Goal: Task Accomplishment & Management: Manage account settings

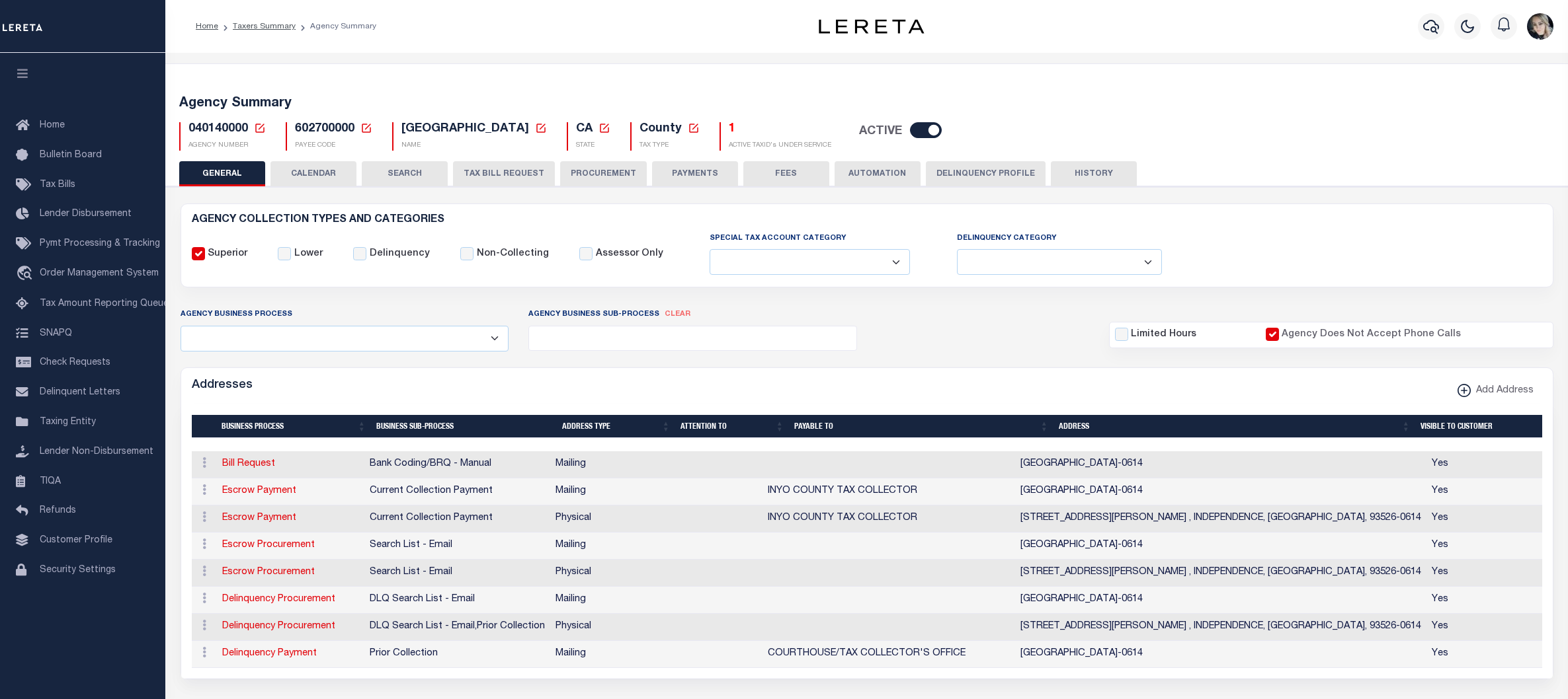
select select
click at [260, 131] on icon at bounding box center [259, 127] width 12 height 12
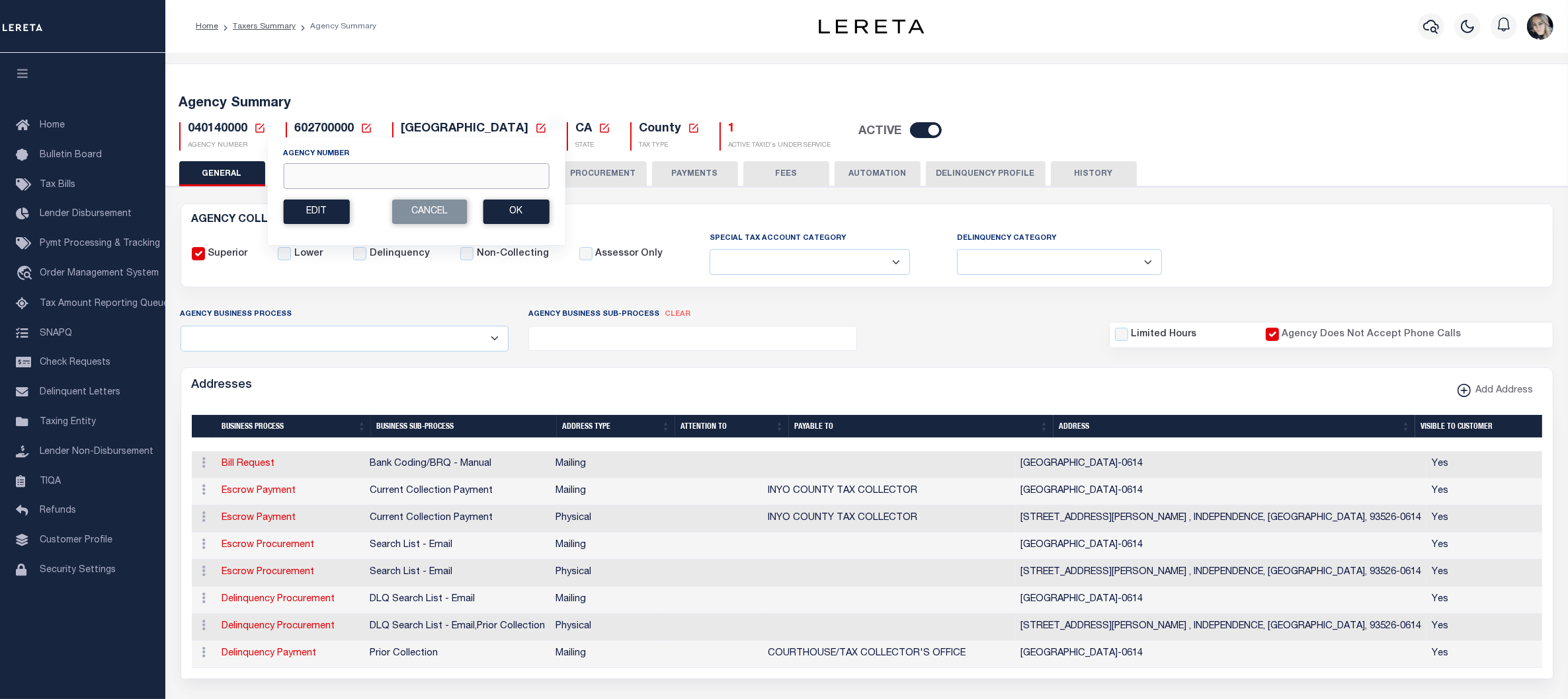
click at [329, 176] on input "Agency Number" at bounding box center [416, 176] width 266 height 26
paste input "456802300"
type input "456802300"
click at [524, 220] on button "Ok" at bounding box center [516, 212] width 66 height 25
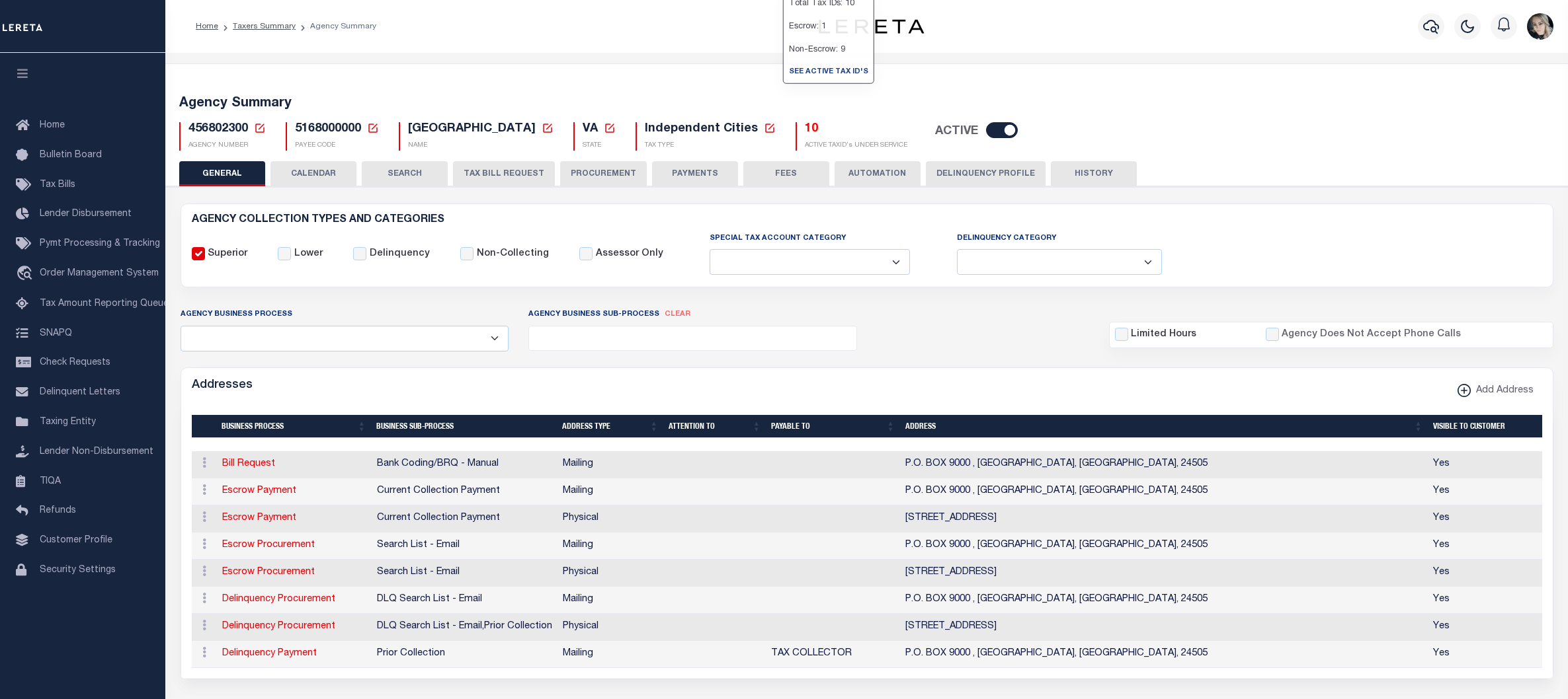
select select
click at [805, 133] on h5 "10" at bounding box center [856, 129] width 103 height 15
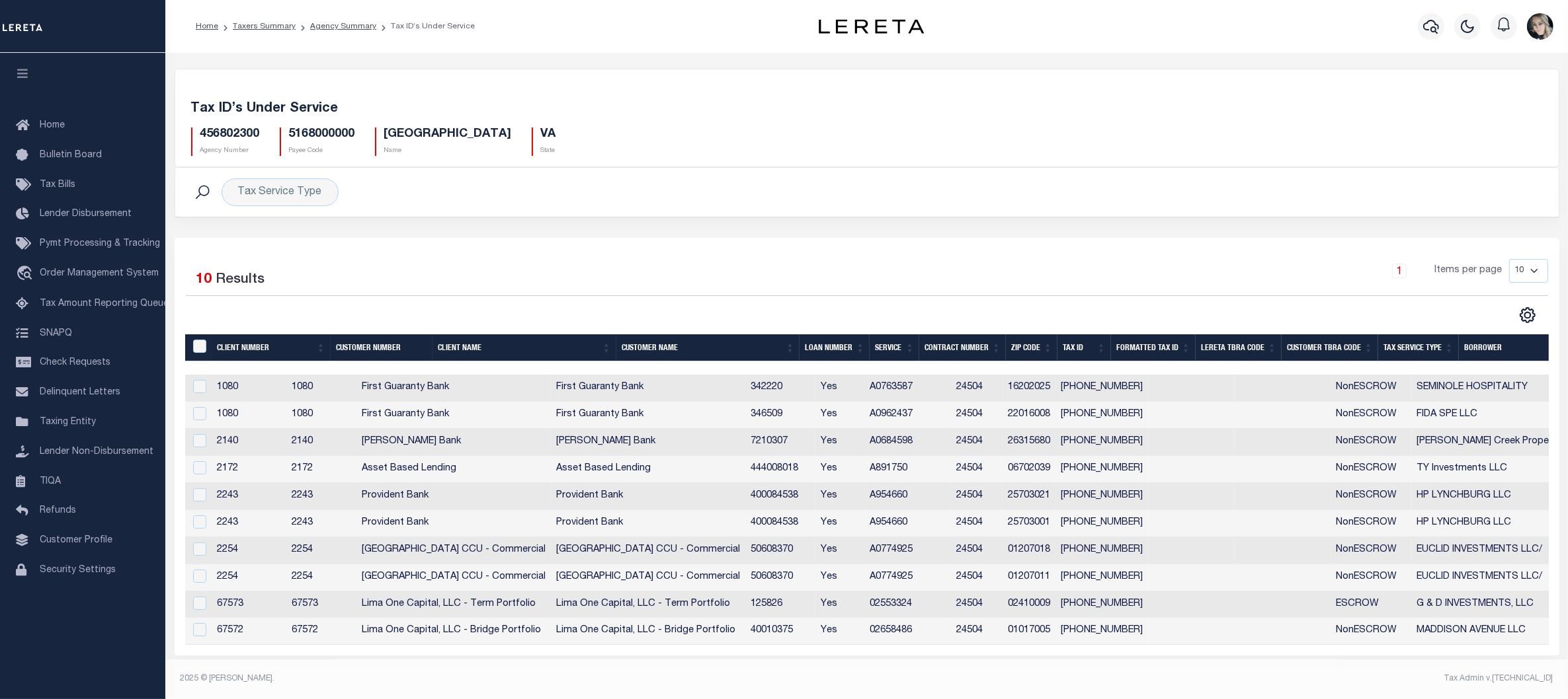
click at [1055, 605] on td "02410009" at bounding box center [1029, 606] width 53 height 27
click at [1088, 605] on tr "67573 67573 Lima One Capital, LLC - Term Portfolio Lima One Capital, LLC - Term…" at bounding box center [979, 606] width 1588 height 27
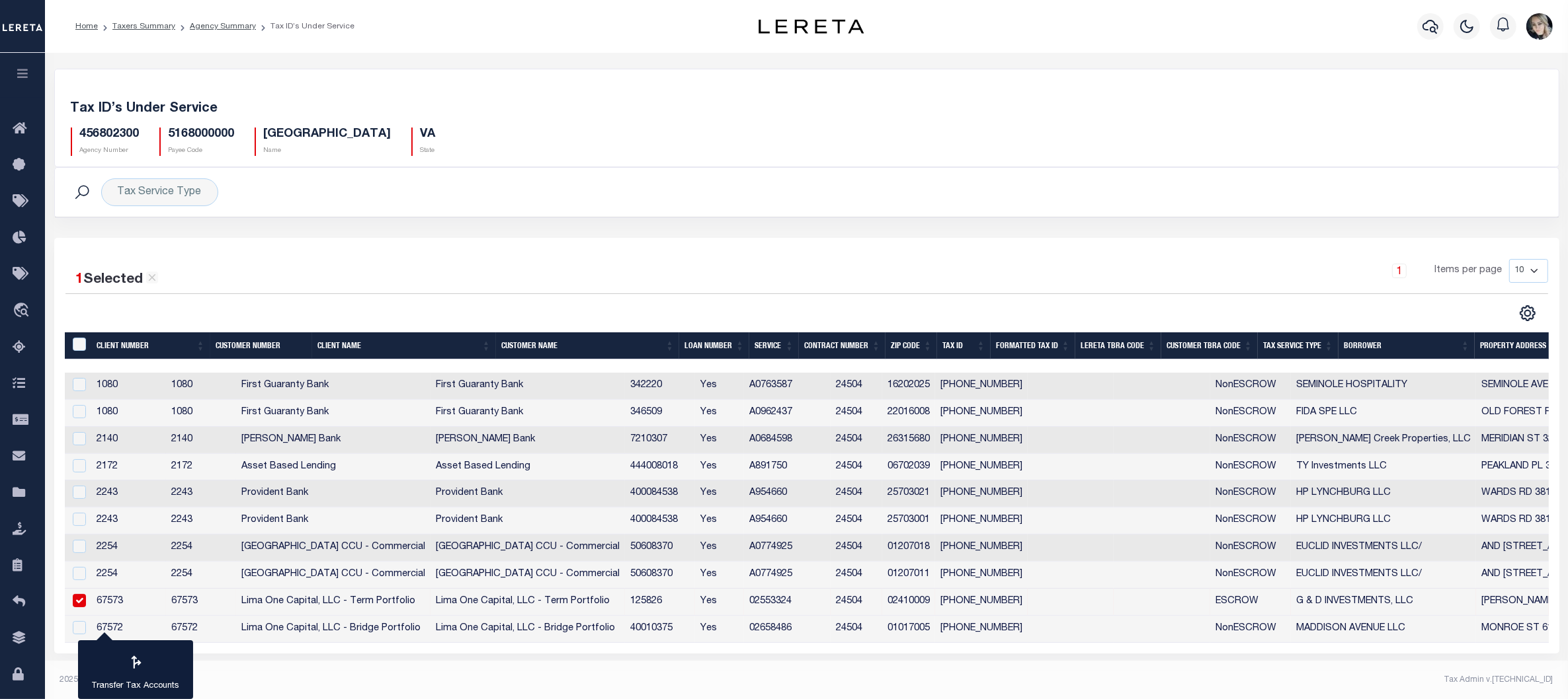
click at [935, 603] on td "02410009" at bounding box center [908, 603] width 53 height 27
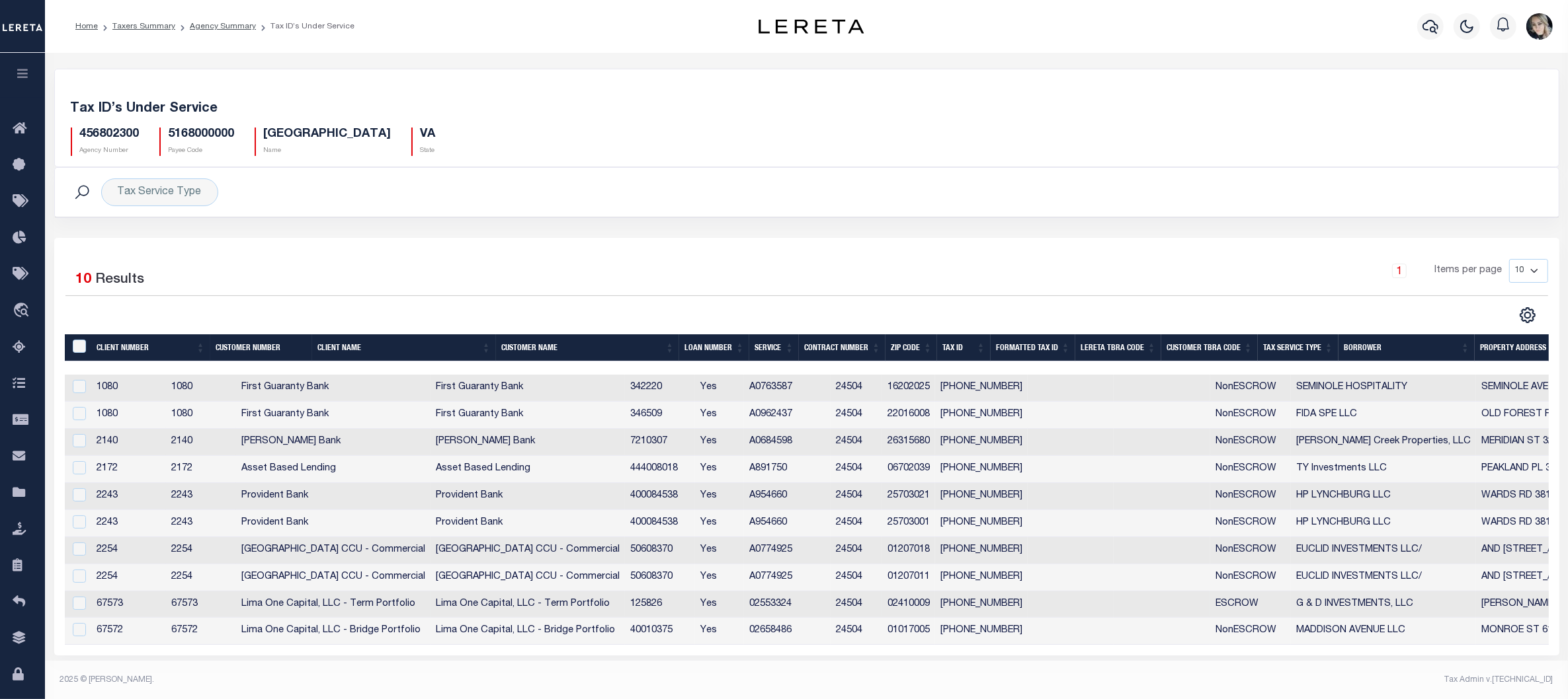
click at [935, 602] on td "02410009" at bounding box center [908, 606] width 53 height 27
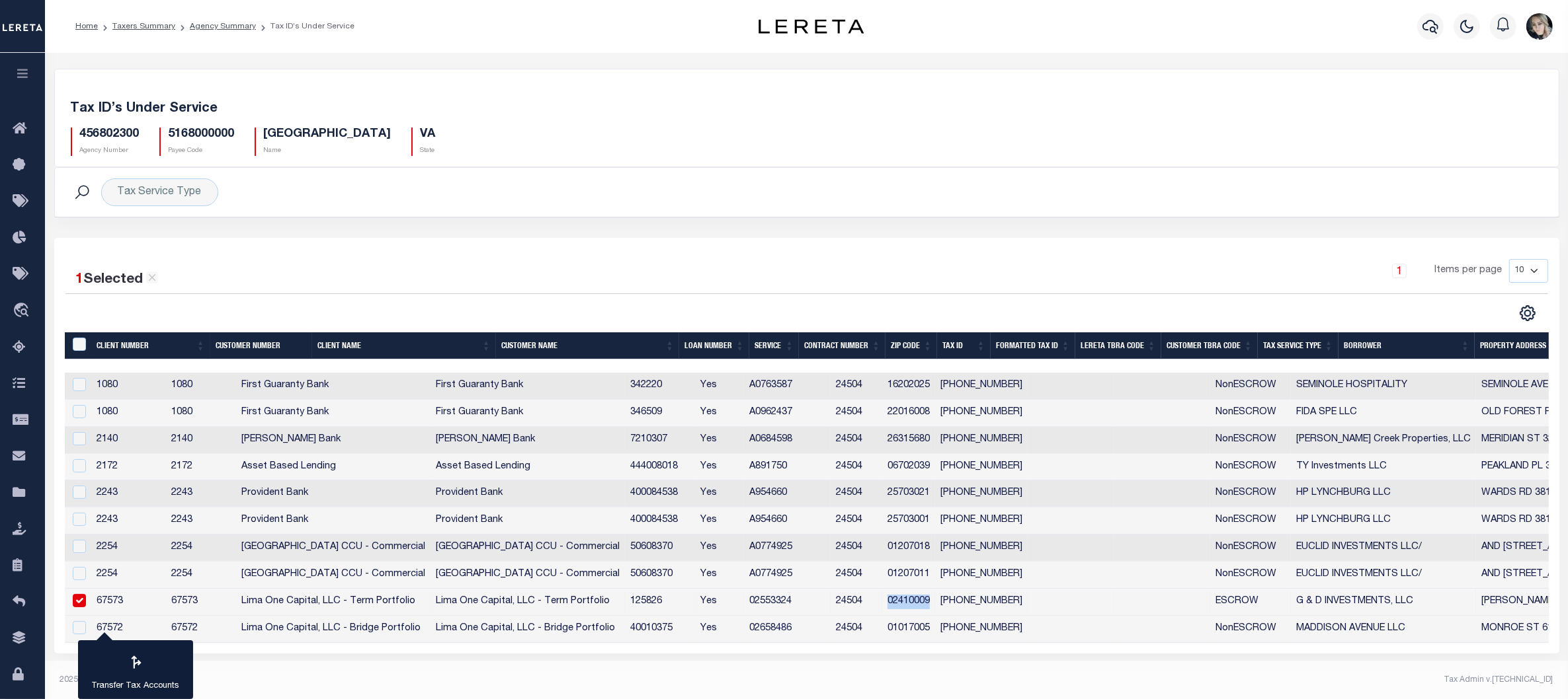
copy td "02410009"
drag, startPoint x: 1351, startPoint y: 606, endPoint x: 1464, endPoint y: 606, distance: 113.0
click at [1464, 606] on td "G & D INVESTMENTS, LLC" at bounding box center [1383, 603] width 185 height 27
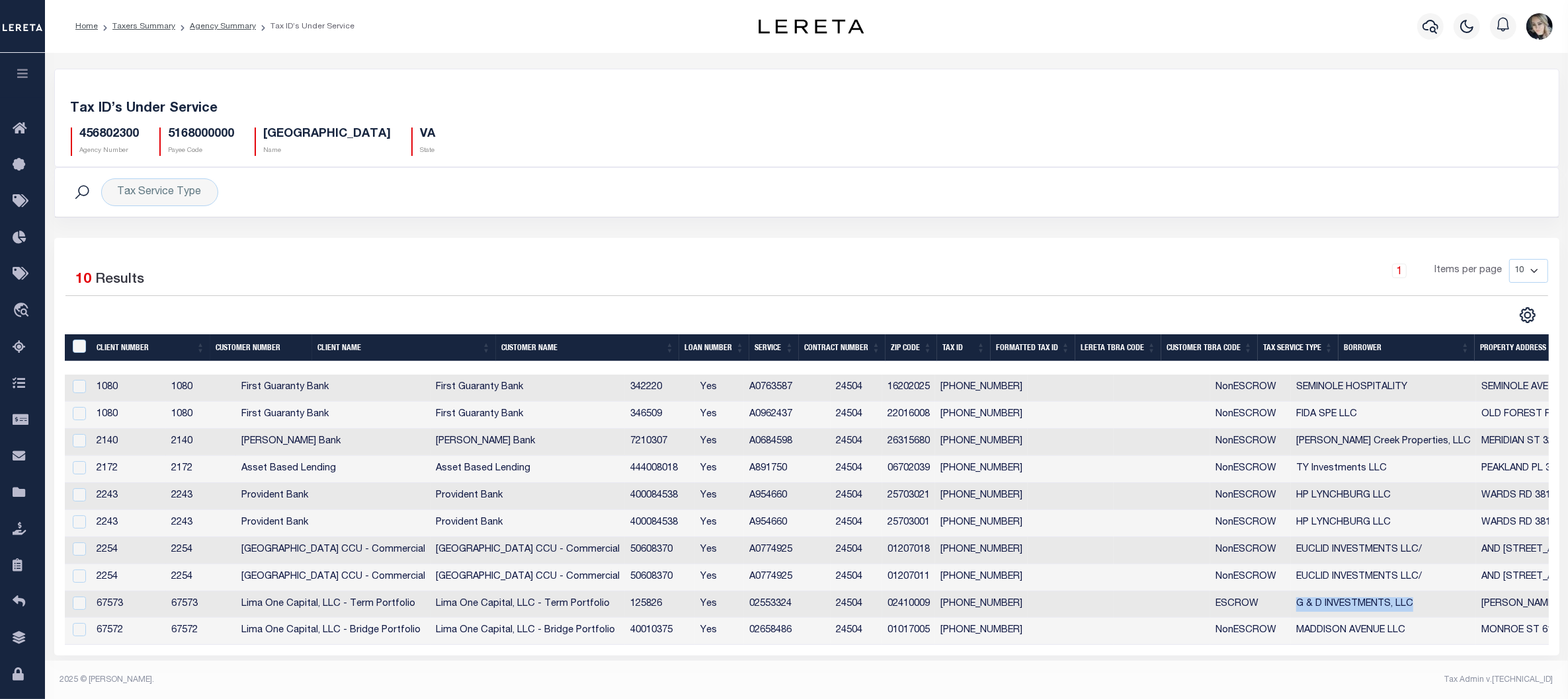
copy td "G & D INVESTMENTS, LLC"
click at [1280, 609] on td "ESCROW" at bounding box center [1250, 606] width 81 height 27
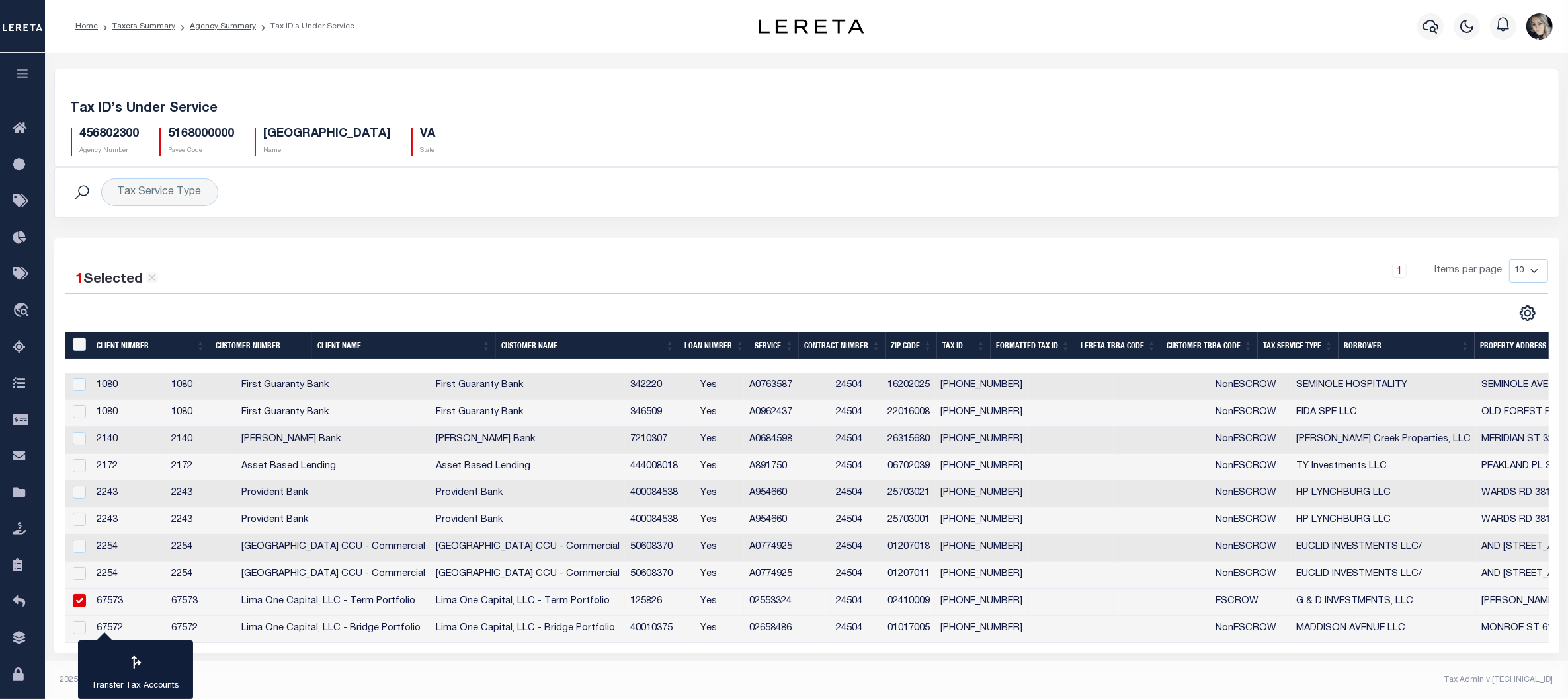
click at [935, 608] on td "02410009" at bounding box center [908, 603] width 53 height 27
checkbox input "true"
copy td "02410009"
click at [131, 142] on div "456802300 Agency Number" at bounding box center [104, 141] width 69 height 28
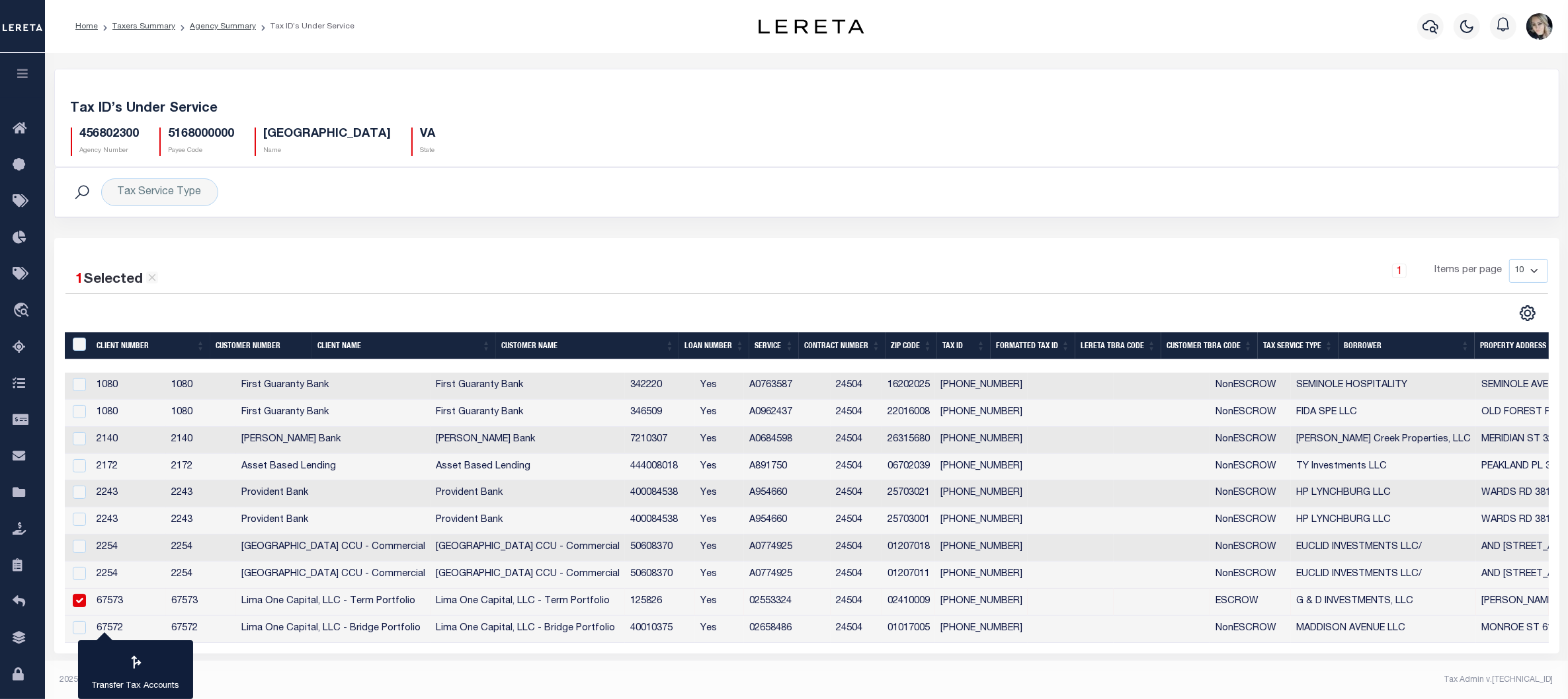
click at [115, 131] on h5 "456802300" at bounding box center [109, 135] width 60 height 15
click at [116, 131] on h5 "456802300" at bounding box center [109, 135] width 60 height 15
copy h5 "456802300"
click at [308, 139] on h5 "[GEOGRAPHIC_DATA]" at bounding box center [327, 135] width 127 height 15
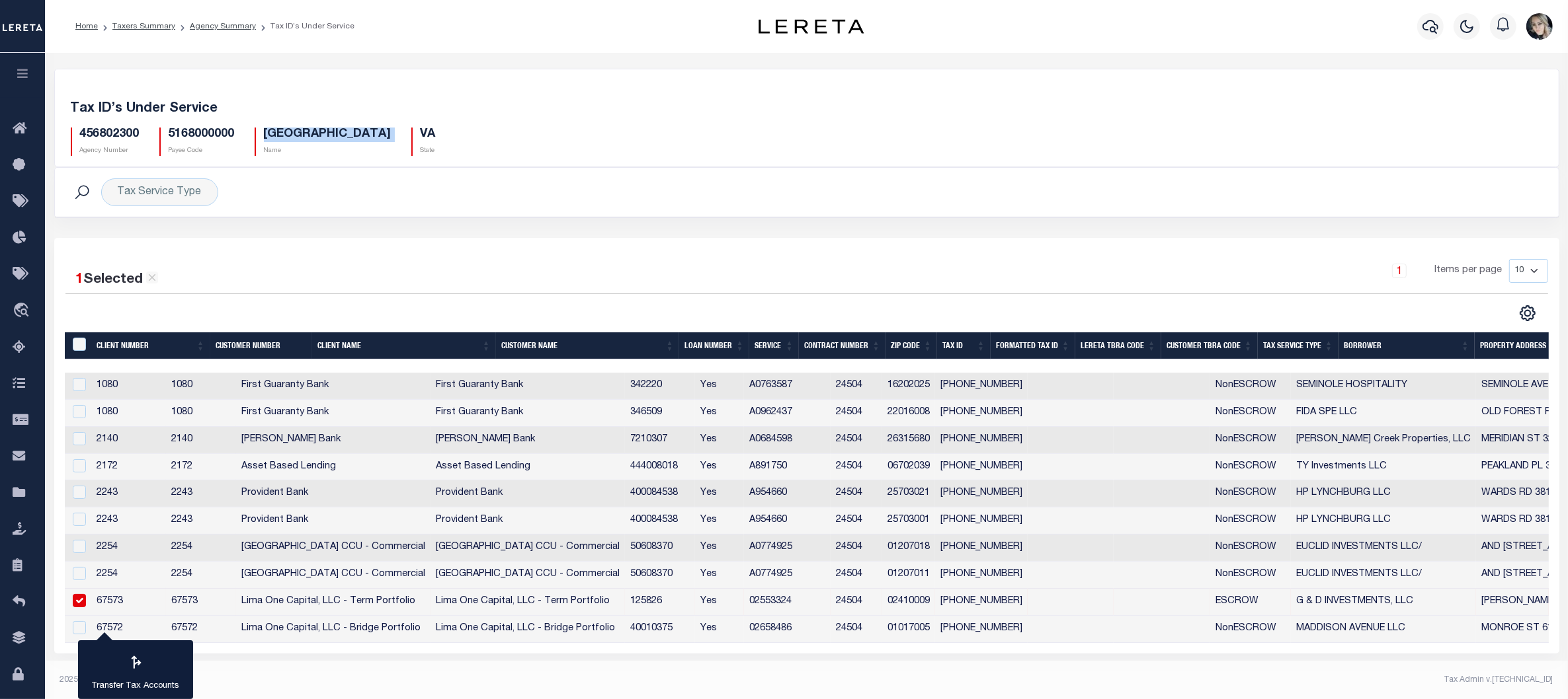
click at [308, 139] on h5 "[GEOGRAPHIC_DATA]" at bounding box center [327, 135] width 127 height 15
copy div "[GEOGRAPHIC_DATA]"
click at [367, 284] on div "1 Selected 10 Results" at bounding box center [243, 275] width 356 height 32
